Goal: Task Accomplishment & Management: Complete application form

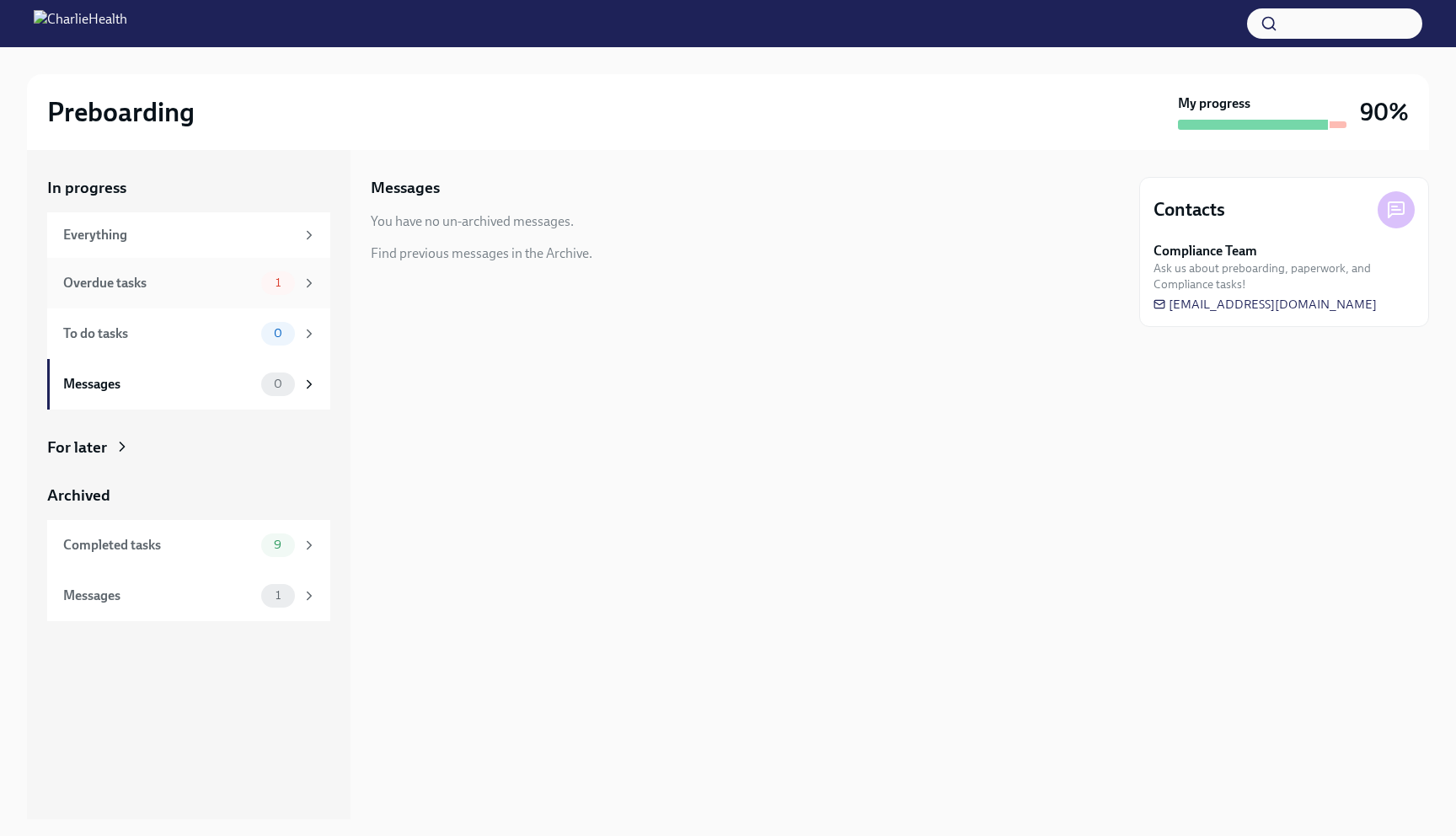
click at [176, 291] on div "Overdue tasks" at bounding box center [159, 283] width 191 height 19
click at [554, 244] on h6 "Provide essential professional documentation" at bounding box center [747, 240] width 572 height 19
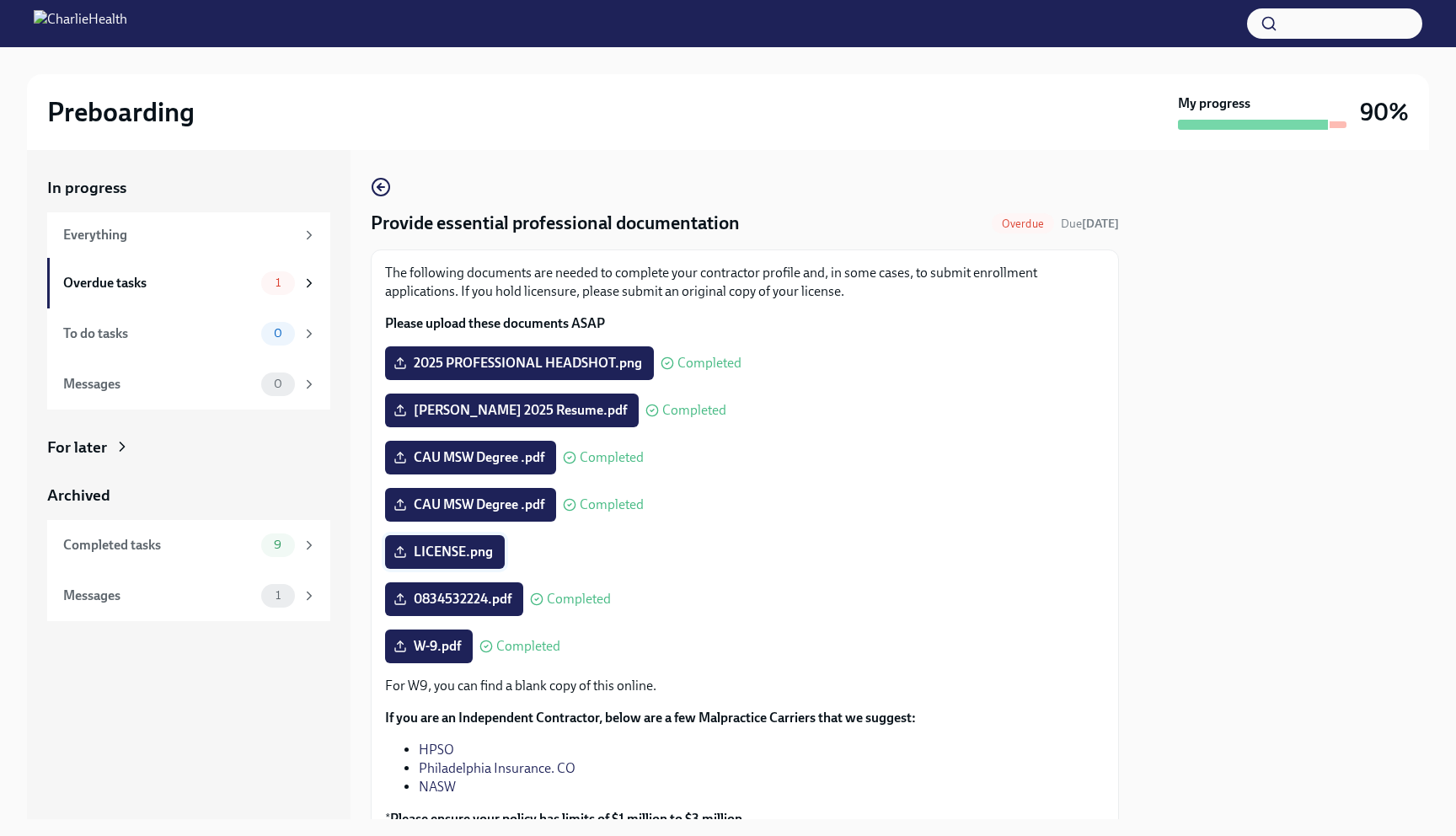
click at [473, 546] on span "LICENSE.png" at bounding box center [444, 552] width 96 height 17
click at [0, 0] on input "LICENSE.png" at bounding box center [0, 0] width 0 height 0
click at [475, 551] on span "LICENSE.png" at bounding box center [444, 552] width 96 height 17
click at [0, 0] on input "LICENSE.png" at bounding box center [0, 0] width 0 height 0
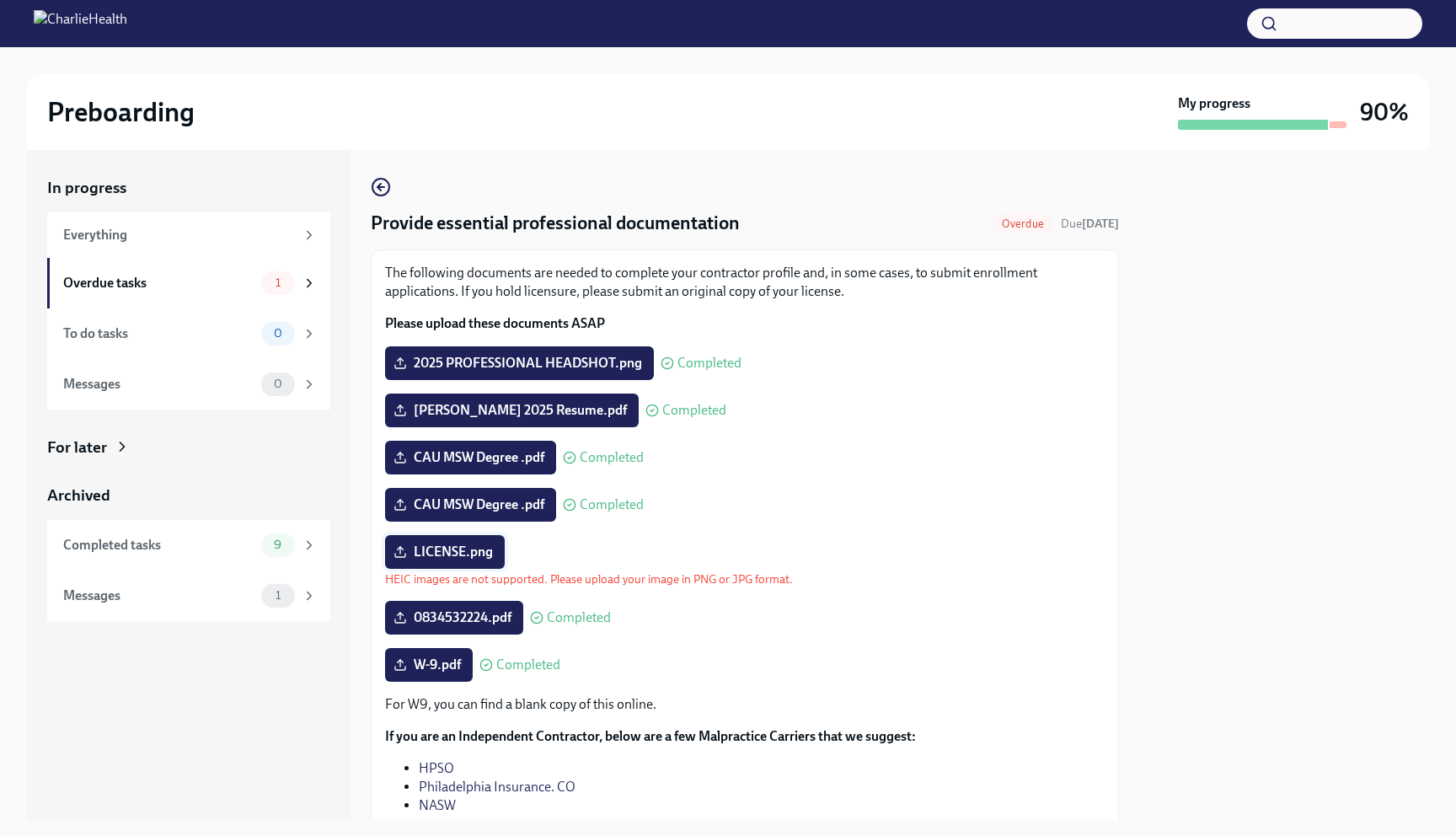
click at [473, 546] on span "LICENSE.png" at bounding box center [444, 552] width 96 height 17
click at [0, 0] on input "LICENSE.png" at bounding box center [0, 0] width 0 height 0
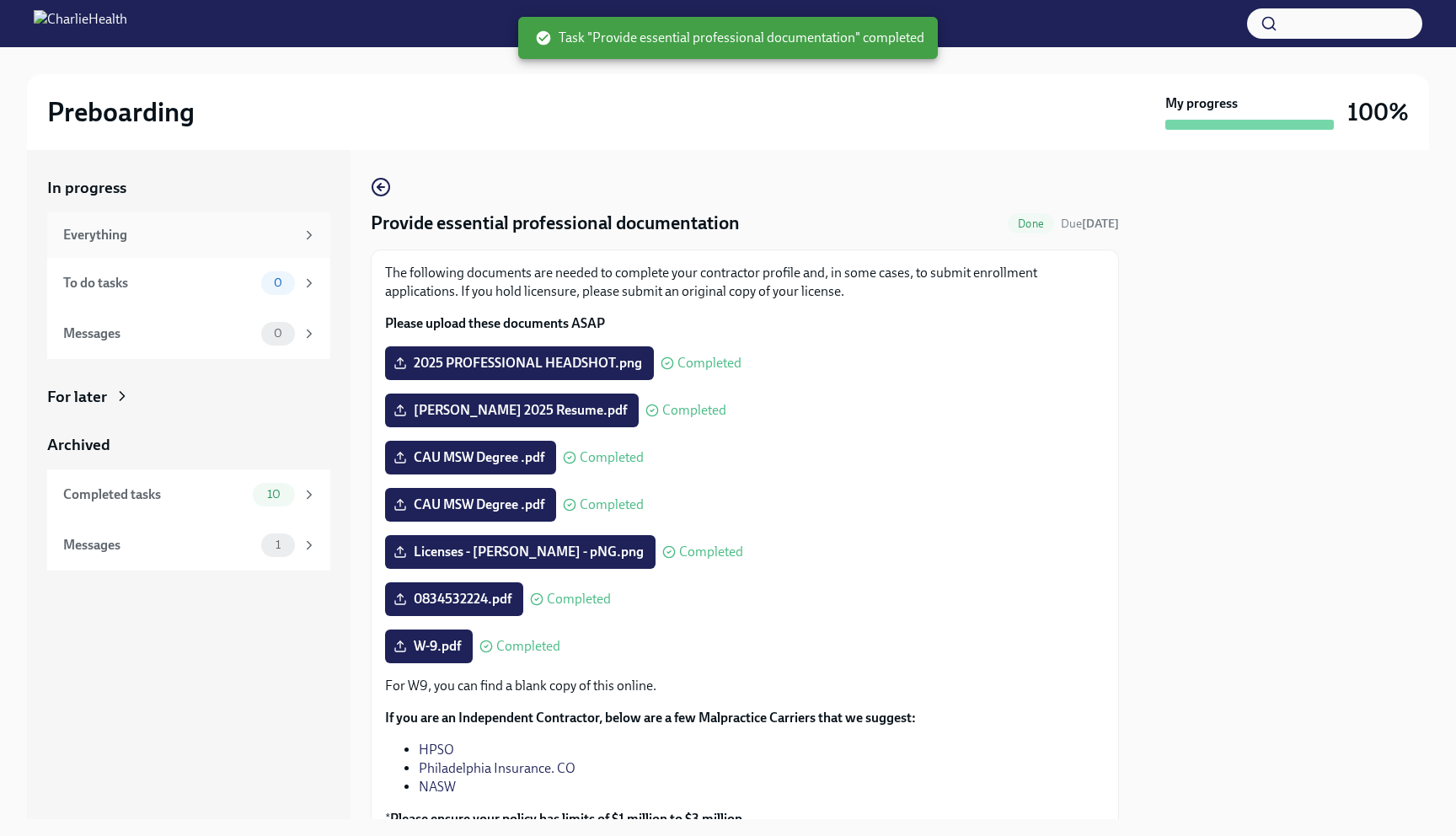
click at [181, 222] on div "Everything" at bounding box center [189, 235] width 283 height 46
